Goal: Information Seeking & Learning: Find specific fact

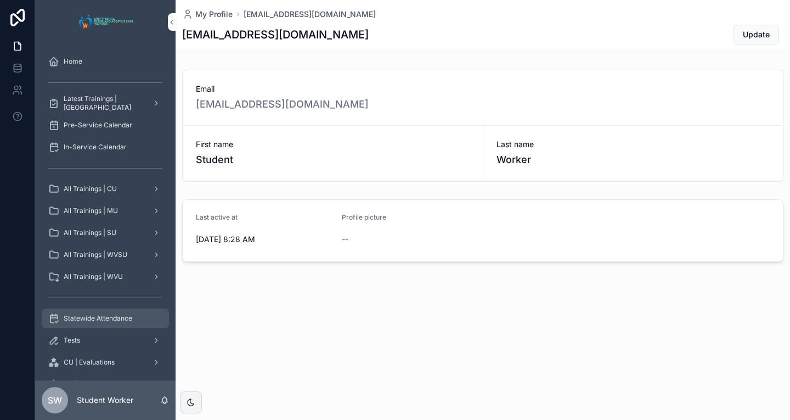
click at [107, 318] on span "Statewide Attendance" at bounding box center [98, 318] width 69 height 9
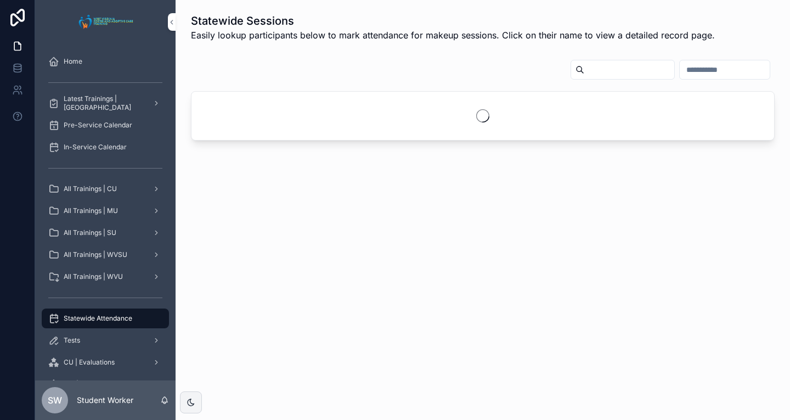
click at [595, 66] on input "scrollable content" at bounding box center [629, 69] width 90 height 15
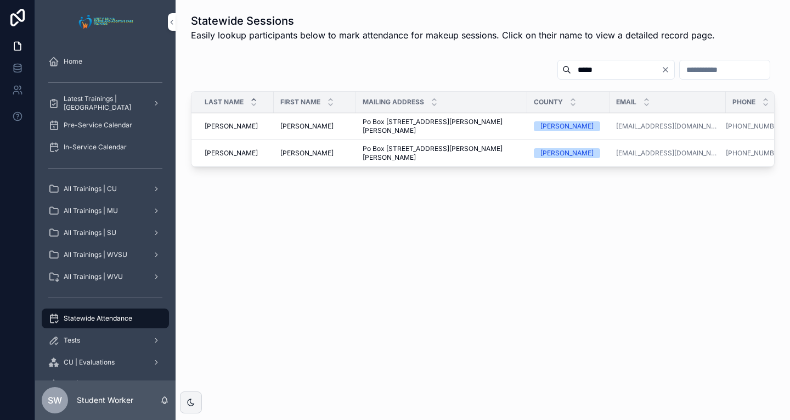
type input "*****"
click at [259, 116] on td "[PERSON_NAME]" at bounding box center [232, 126] width 82 height 27
click at [233, 133] on td "[PERSON_NAME]" at bounding box center [232, 126] width 82 height 27
click at [288, 129] on span "[PERSON_NAME]" at bounding box center [306, 126] width 53 height 9
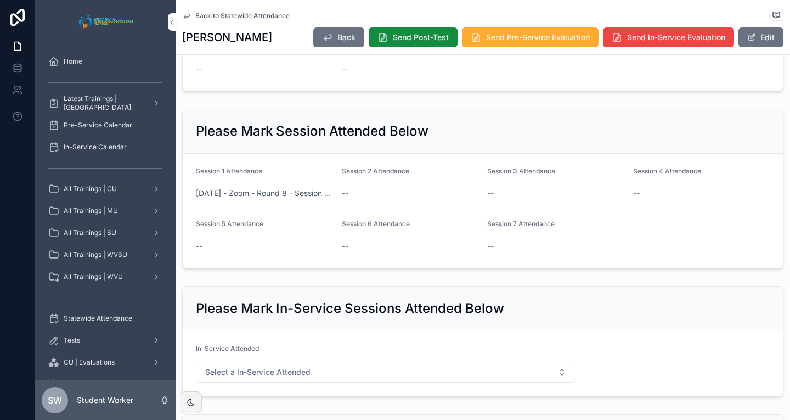
scroll to position [384, 0]
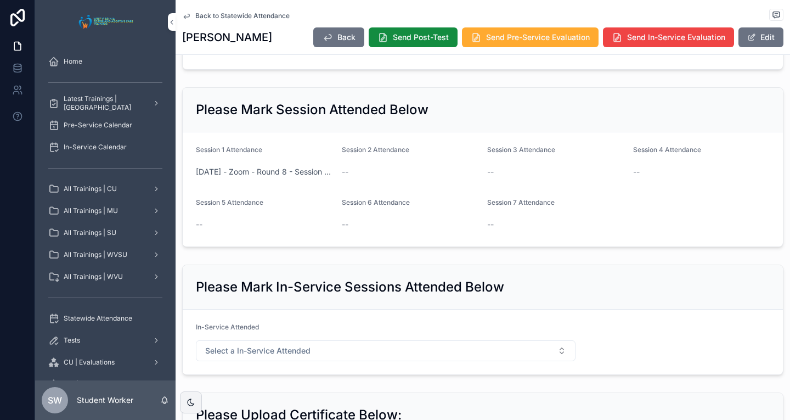
click at [192, 16] on link "Back to Statewide Attendance" at bounding box center [235, 16] width 107 height 9
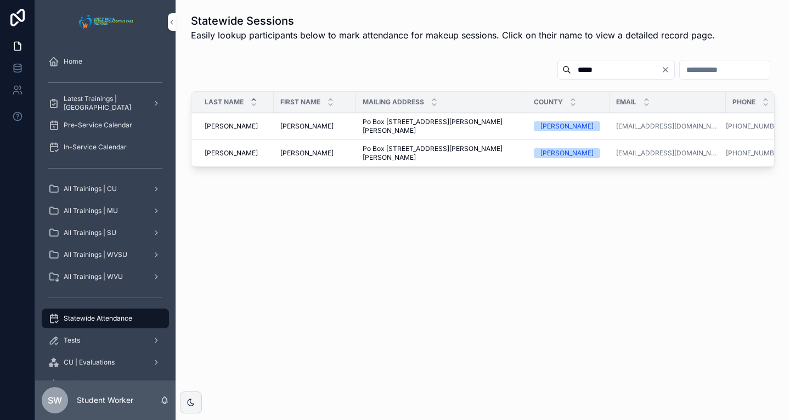
click at [571, 74] on input "*****" at bounding box center [616, 69] width 90 height 15
type input "*"
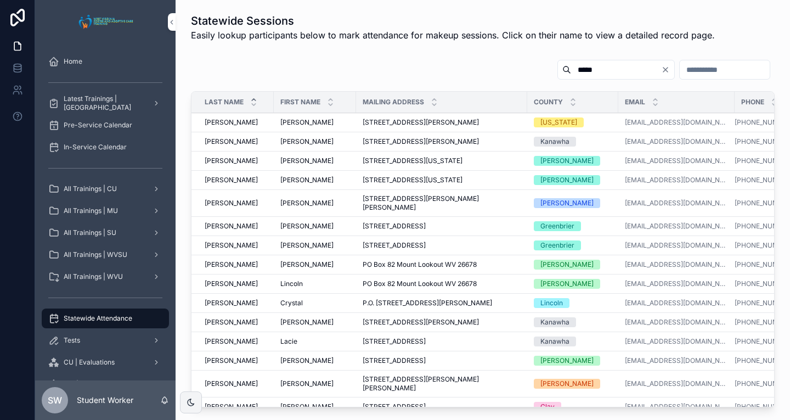
type input "*****"
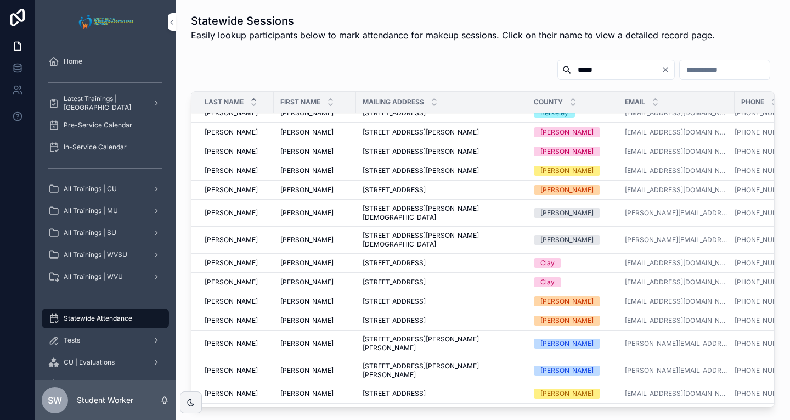
scroll to position [165, 0]
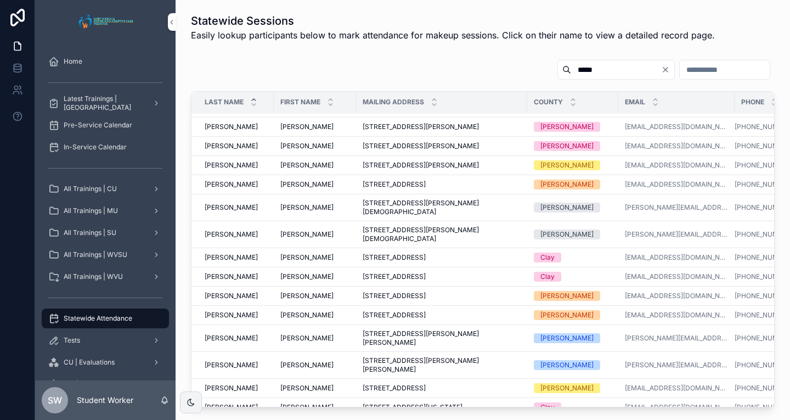
click at [392, 310] on span "[STREET_ADDRESS]" at bounding box center [394, 314] width 63 height 9
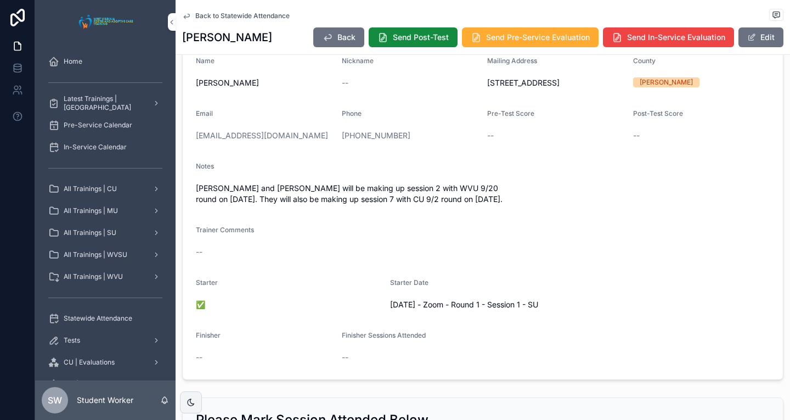
scroll to position [55, 0]
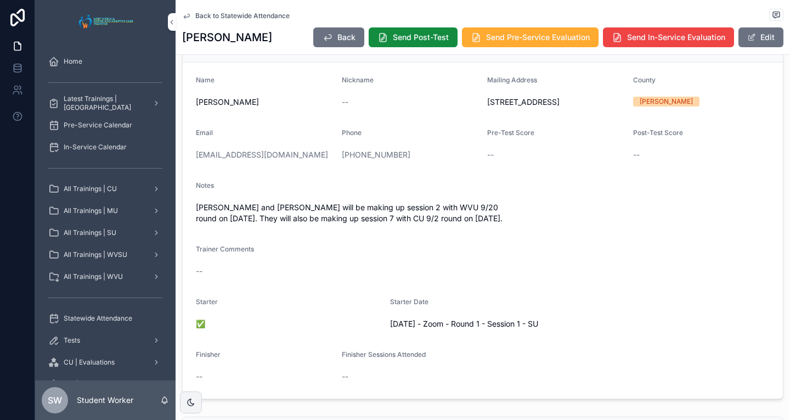
drag, startPoint x: 237, startPoint y: 217, endPoint x: 533, endPoint y: 227, distance: 295.8
click at [533, 224] on span "[PERSON_NAME] and [PERSON_NAME] will be making up session 2 with WVU 9/20 round…" at bounding box center [483, 213] width 574 height 22
click at [355, 222] on span "[PERSON_NAME] and [PERSON_NAME] will be making up session 2 with WVU 9/20 round…" at bounding box center [483, 213] width 574 height 22
drag, startPoint x: 348, startPoint y: 221, endPoint x: 526, endPoint y: 235, distance: 178.2
click at [528, 224] on span "[PERSON_NAME] and [PERSON_NAME] will be making up session 2 with WVU 9/20 round…" at bounding box center [483, 213] width 574 height 22
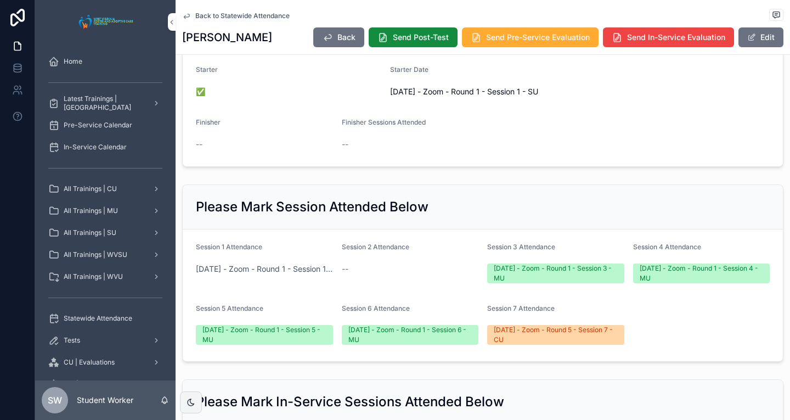
scroll to position [384, 0]
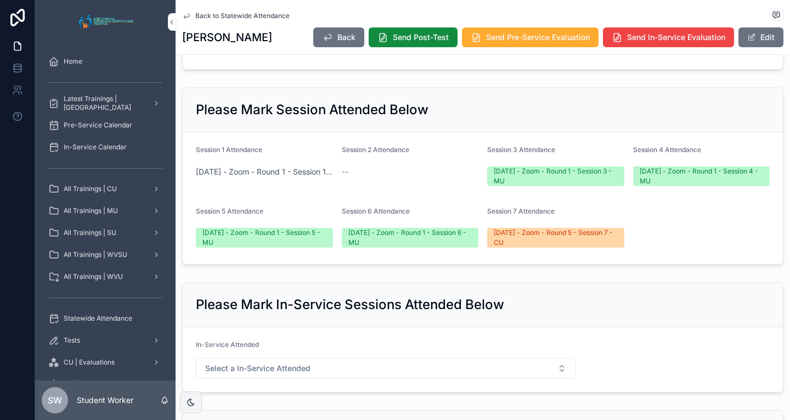
drag, startPoint x: 352, startPoint y: 242, endPoint x: 581, endPoint y: 253, distance: 229.5
click at [580, 253] on form "Session 1 Attendance [DATE] - Zoom - Round 1 - Session 1 - SU Session 2 Attenda…" at bounding box center [483, 198] width 600 height 132
drag, startPoint x: 272, startPoint y: 188, endPoint x: 278, endPoint y: 173, distance: 15.8
click at [278, 180] on div "[DATE] - Zoom - Round 1 - Session 1 - SU" at bounding box center [264, 172] width 137 height 18
click at [286, 151] on form "Session 1 Attendance [DATE] - Zoom - Round 1 - Session 1 - SU Session 2 Attenda…" at bounding box center [483, 198] width 600 height 132
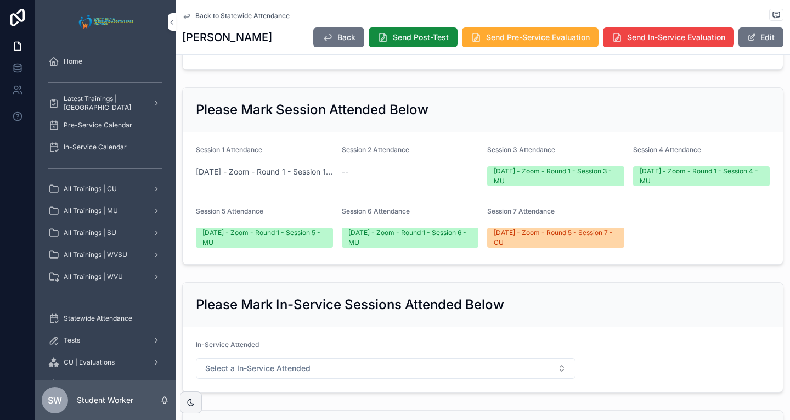
scroll to position [373, 0]
